Goal: Submit feedback/report problem: Submit feedback/report problem

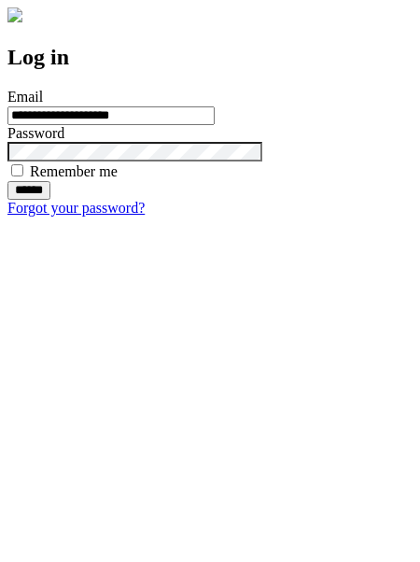
type input "**********"
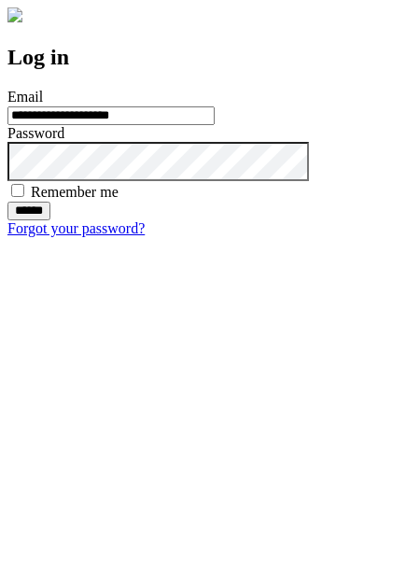
click at [50, 220] on input "******" at bounding box center [28, 211] width 43 height 19
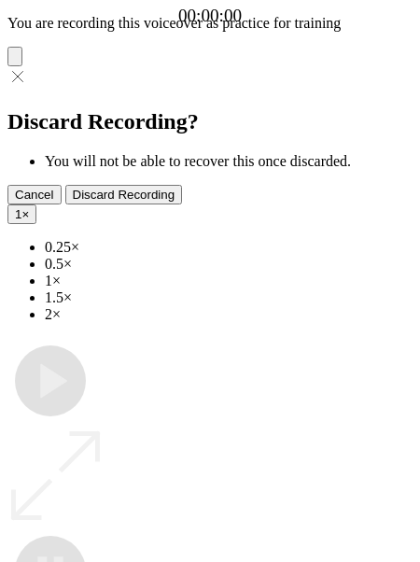
type input "**********"
